Goal: Task Accomplishment & Management: Use online tool/utility

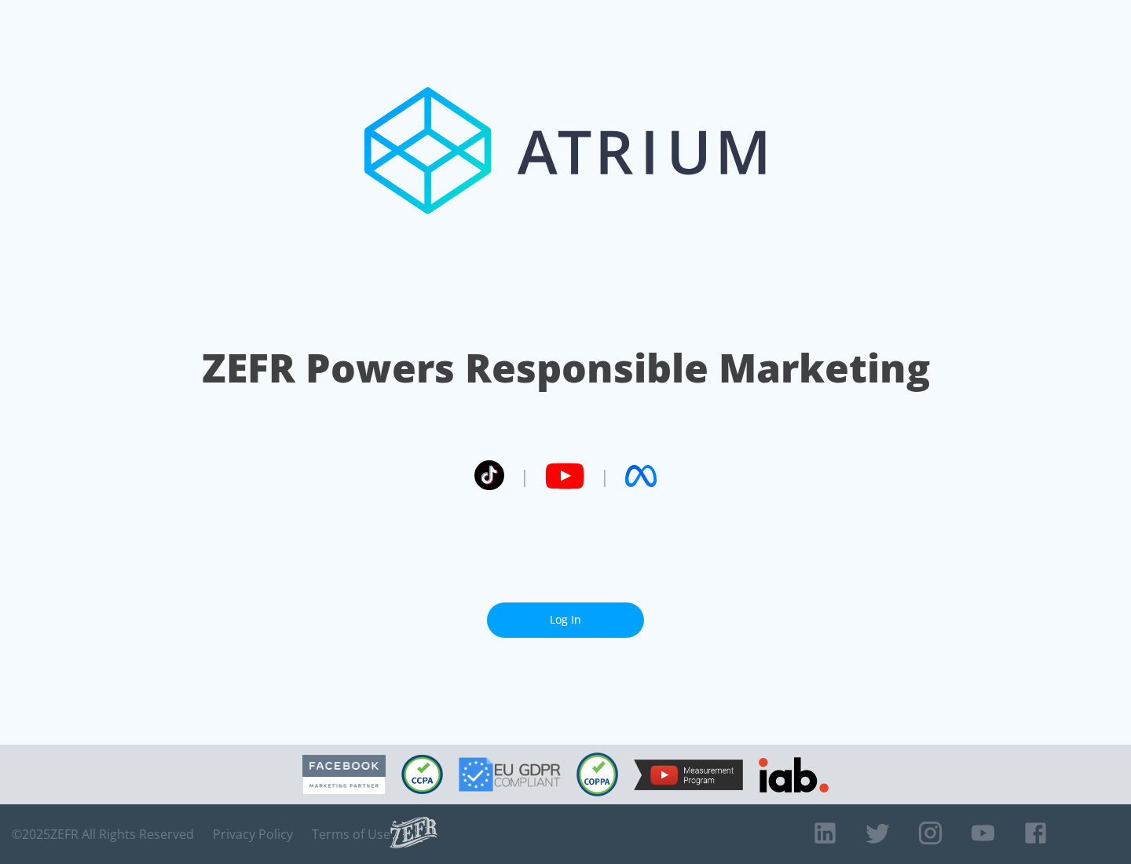
click at [566, 620] on link "Log In" at bounding box center [565, 620] width 157 height 35
